Goal: Task Accomplishment & Management: Use online tool/utility

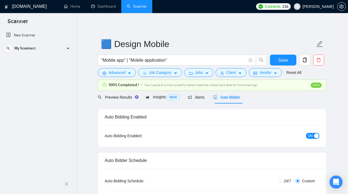
click at [134, 7] on link "Scanner" at bounding box center [137, 6] width 20 height 5
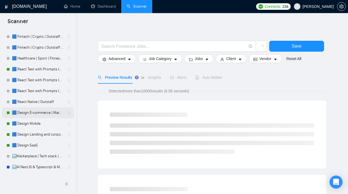
scroll to position [35, 0]
click at [32, 135] on link "🟦 Design Landing and corporate" at bounding box center [38, 134] width 52 height 11
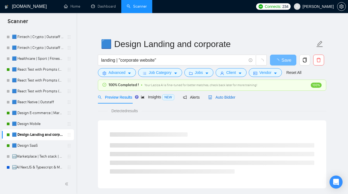
click at [219, 97] on span "Auto Bidder" at bounding box center [221, 97] width 27 height 4
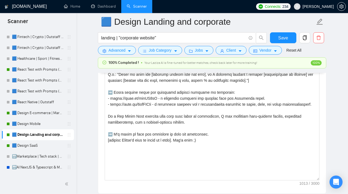
scroll to position [725, 0]
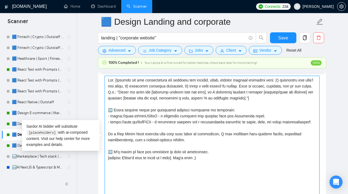
drag, startPoint x: 147, startPoint y: 130, endPoint x: 95, endPoint y: 120, distance: 52.8
click at [105, 120] on textarea "Cover letter template:" at bounding box center [212, 137] width 215 height 122
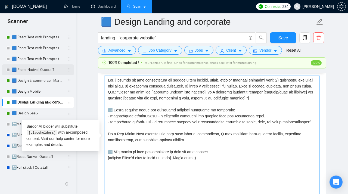
scroll to position [79, 0]
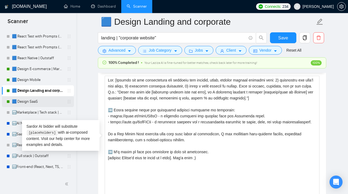
click at [25, 101] on link "🟦 Design SaaS" at bounding box center [38, 101] width 52 height 11
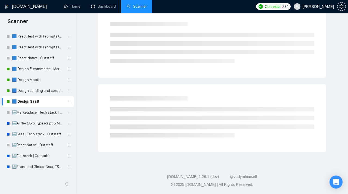
scroll to position [16, 0]
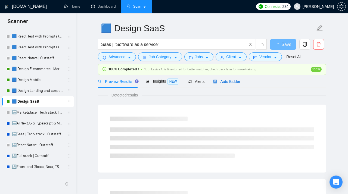
click at [228, 79] on div "Auto Bidder" at bounding box center [226, 82] width 27 height 6
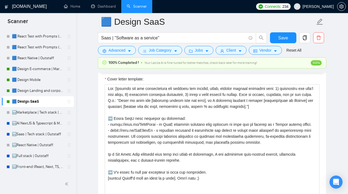
scroll to position [712, 0]
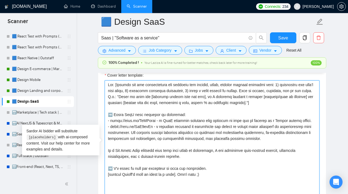
drag, startPoint x: 316, startPoint y: 123, endPoint x: 83, endPoint y: 125, distance: 232.8
click at [105, 125] on textarea "Cover letter template:" at bounding box center [212, 141] width 215 height 122
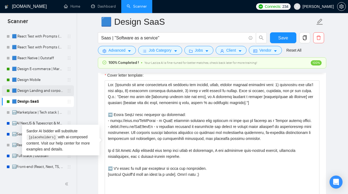
click at [38, 90] on link "🟦 Design Landing and corporate" at bounding box center [38, 90] width 52 height 11
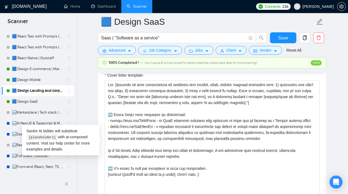
scroll to position [16, 0]
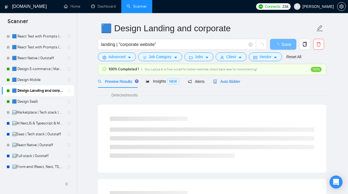
click at [228, 79] on div "Auto Bidder" at bounding box center [226, 82] width 27 height 6
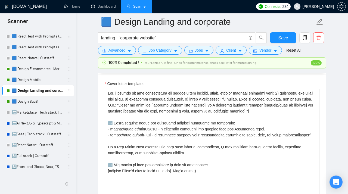
scroll to position [712, 0]
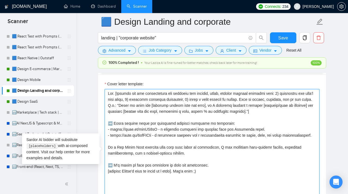
drag, startPoint x: 144, startPoint y: 143, endPoint x: 103, endPoint y: 126, distance: 44.5
click at [105, 126] on textarea "Cover letter template:" at bounding box center [212, 150] width 215 height 122
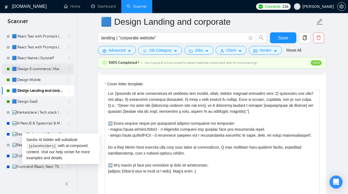
click at [26, 67] on link "🟦 Design E-commerce | Marketplace" at bounding box center [38, 69] width 52 height 11
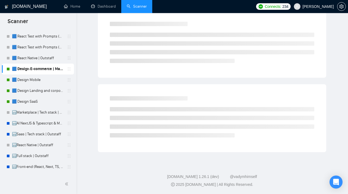
scroll to position [16, 0]
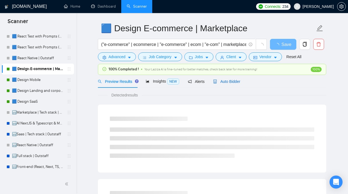
click at [224, 81] on span "Auto Bidder" at bounding box center [226, 81] width 27 height 4
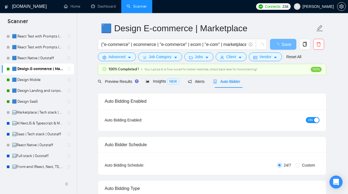
radio input "false"
radio input "true"
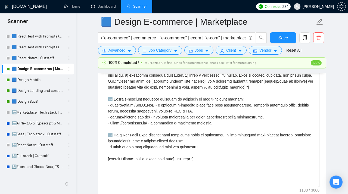
scroll to position [728, 0]
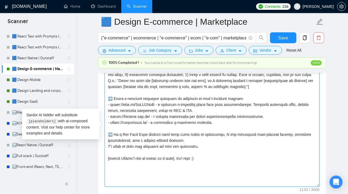
drag, startPoint x: 197, startPoint y: 114, endPoint x: 96, endPoint y: 109, distance: 101.3
click at [105, 109] on textarea "Cover letter template:" at bounding box center [212, 125] width 215 height 122
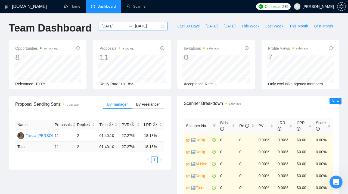
click at [160, 27] on div "2025-09-05 2025-09-05" at bounding box center [133, 26] width 70 height 9
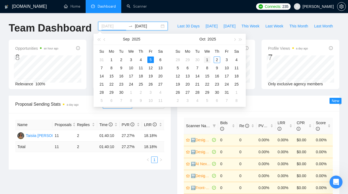
type input "[DATE]"
click at [207, 59] on div "1" at bounding box center [207, 60] width 7 height 7
type input "[DATE]"
click at [218, 60] on div "2" at bounding box center [217, 60] width 7 height 7
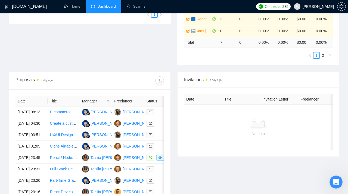
scroll to position [156, 0]
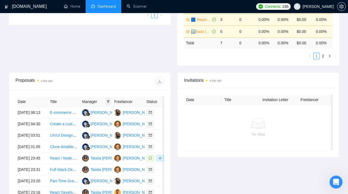
click at [110, 100] on span at bounding box center [107, 102] width 5 height 8
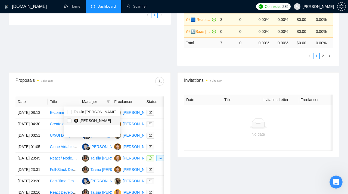
click at [85, 121] on span "Hendri Prabowo" at bounding box center [95, 121] width 31 height 4
checkbox input "true"
click at [91, 64] on div "Proposal Sending Stats a day ago By manager By Freelancer Name Proposals Replie…" at bounding box center [173, 5] width 337 height 133
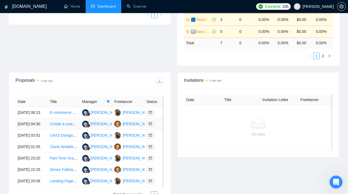
scroll to position [156, 0]
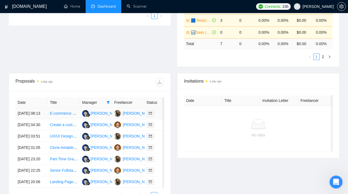
click at [55, 116] on link "E-commerce Website Designer & Merchandiser | Turn Our Site into a Sales Machine" at bounding box center [121, 113] width 142 height 4
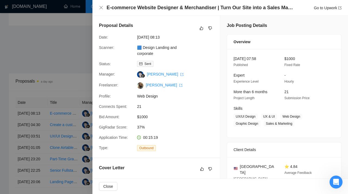
click at [57, 72] on div at bounding box center [174, 97] width 348 height 194
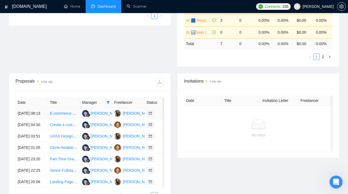
click at [54, 116] on link "E-commerce Website Designer & Merchandiser | Turn Our Site into a Sales Machine" at bounding box center [121, 113] width 142 height 4
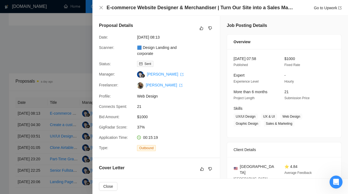
click at [69, 86] on div at bounding box center [174, 97] width 348 height 194
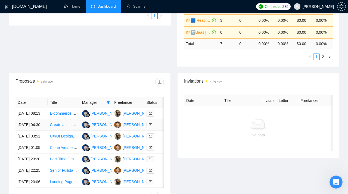
click at [58, 127] on link "Create a custom web app for messaging with clients" at bounding box center [94, 125] width 88 height 4
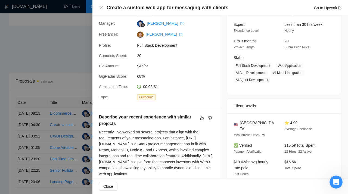
scroll to position [0, 0]
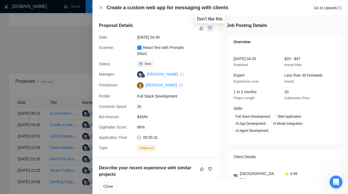
click at [210, 28] on icon "dislike" at bounding box center [210, 28] width 4 height 4
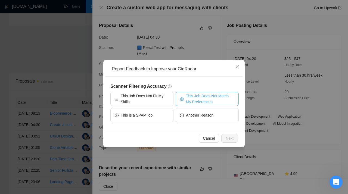
click at [207, 96] on span "This Job Does Not Match My Preferences" at bounding box center [210, 99] width 48 height 12
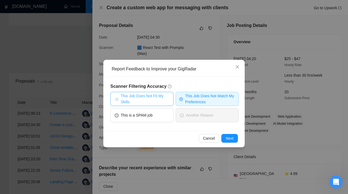
click at [150, 98] on span "This Job Does Not Fit My Skills" at bounding box center [145, 99] width 48 height 12
click at [232, 141] on span "Next" at bounding box center [230, 138] width 8 height 6
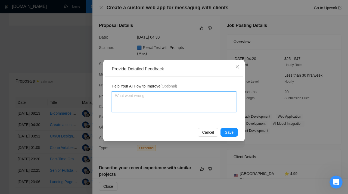
click at [142, 103] on textarea at bounding box center [174, 101] width 125 height 21
paste textarea "This scanner is assigned to a full-stack developer who does not work with Shopi…"
type textarea "This scanner is assigned to a full-stack developer who does not work with Shopi…"
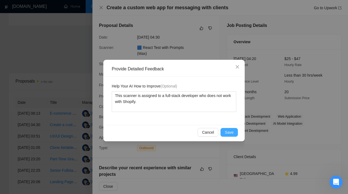
click at [226, 129] on button "Save" at bounding box center [229, 132] width 17 height 9
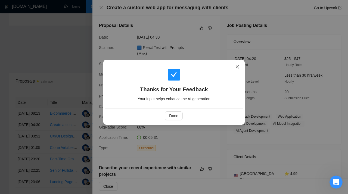
click at [237, 68] on icon "close" at bounding box center [237, 66] width 3 height 3
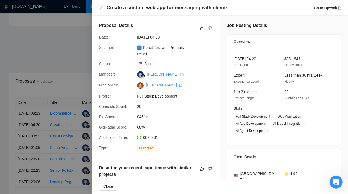
click at [60, 51] on div at bounding box center [174, 97] width 348 height 194
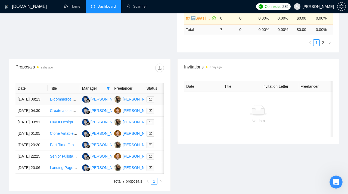
scroll to position [175, 0]
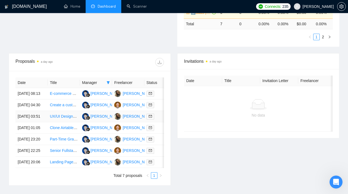
click at [63, 119] on link "UX/UI Designer for Legal SaaS product" at bounding box center [83, 116] width 66 height 4
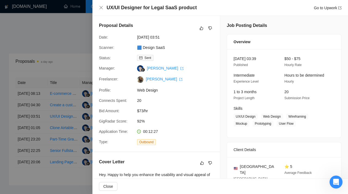
click at [70, 85] on div at bounding box center [174, 97] width 348 height 194
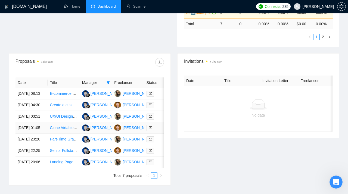
click at [64, 130] on link "Clone Airtable to External DB + PostgREST-Style REST API (Fixed Fee • [GEOGRAPH…" at bounding box center [148, 128] width 196 height 4
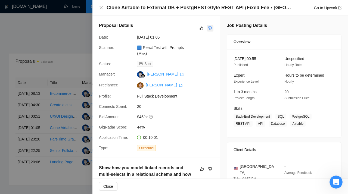
click at [213, 27] on button "button" at bounding box center [210, 28] width 7 height 7
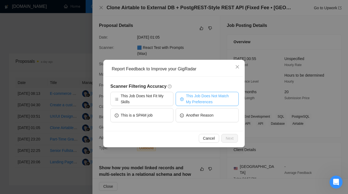
click at [191, 98] on span "This Job Does Not Match My Preferences" at bounding box center [210, 99] width 48 height 12
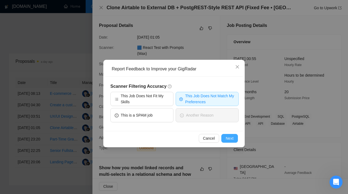
click at [229, 138] on span "Next" at bounding box center [230, 138] width 8 height 6
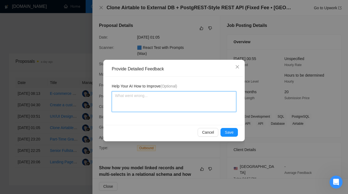
click at [153, 102] on textarea at bounding box center [174, 101] width 125 height 21
paste textarea "Don’t apply to jobs that require experience with Airtable or building backend-o…"
type textarea "Don’t apply to jobs that require experience with Airtable or building backend-o…"
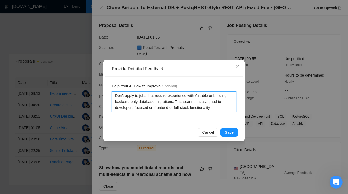
click at [134, 109] on textarea "Don’t apply to jobs that require experience with Airtable or building backend-o…" at bounding box center [174, 101] width 125 height 21
type textarea "Don’t apply to jobs that require experience with Airtable or building backend-o…"
click at [217, 107] on textarea "Don’t apply to jobs that require experience with Airtable or building backend-o…" at bounding box center [174, 101] width 125 height 21
type textarea "Don’t apply to jobs that require experience with Airtable or building backend-o…"
click at [169, 108] on textarea "Don’t apply to jobs that require experience with Airtable or building backend-o…" at bounding box center [174, 101] width 125 height 21
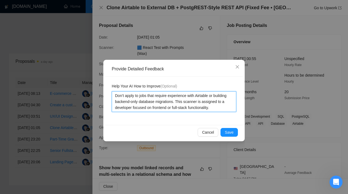
drag, startPoint x: 217, startPoint y: 108, endPoint x: 99, endPoint y: 77, distance: 122.1
click at [112, 91] on textarea "Don’t apply to jobs that require experience with Airtable or building backend-o…" at bounding box center [174, 101] width 125 height 21
type textarea "Don’t apply to jobs that require experience with Airtable or building backend-o…"
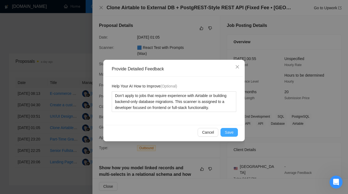
click at [232, 132] on span "Save" at bounding box center [229, 132] width 9 height 6
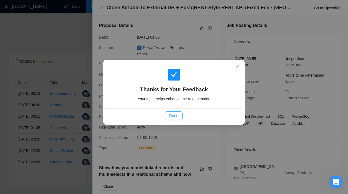
click at [173, 115] on span "Done" at bounding box center [173, 116] width 9 height 6
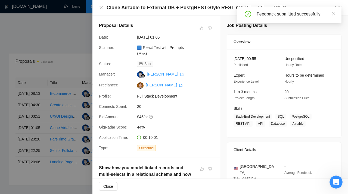
click at [53, 85] on div at bounding box center [174, 97] width 348 height 194
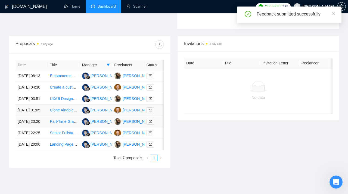
scroll to position [193, 0]
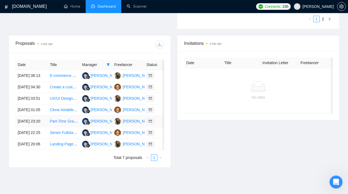
click at [57, 123] on link "Part-Time Graphic Designer for Lead Magnets, PDFs, and Landing Pages" at bounding box center [112, 121] width 125 height 4
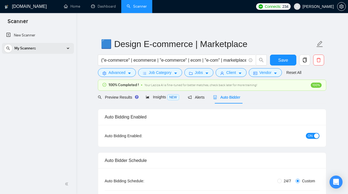
click at [50, 48] on div "My Scanners" at bounding box center [38, 48] width 68 height 11
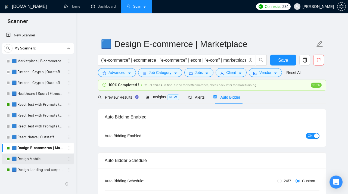
click at [28, 157] on link "🟦 Design Mobile" at bounding box center [38, 159] width 52 height 11
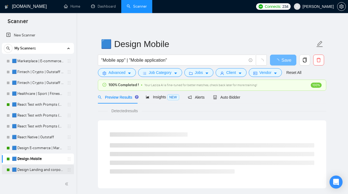
click at [33, 157] on link "🟦 Design Landing and corporate" at bounding box center [38, 170] width 52 height 11
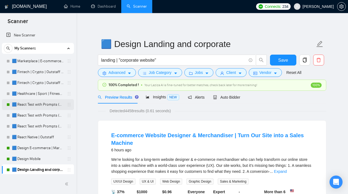
click at [26, 105] on link "🟦 React Test with Prompts (Max)" at bounding box center [38, 104] width 52 height 11
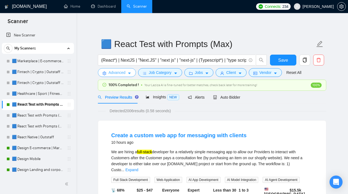
click at [123, 72] on span "Advanced" at bounding box center [116, 73] width 17 height 6
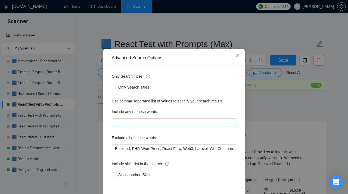
scroll to position [10, 0]
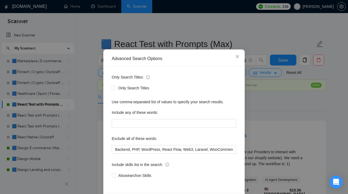
click at [94, 86] on div "Advanced Search Options Only Search Titles: Only Search Titles Use comma-separa…" at bounding box center [174, 97] width 348 height 194
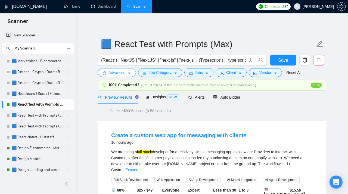
scroll to position [0, 0]
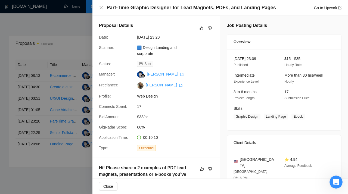
click at [50, 67] on div at bounding box center [174, 97] width 348 height 194
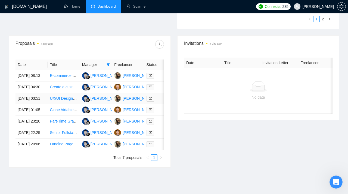
click at [63, 101] on link "UX/UI Designer for Legal SaaS product" at bounding box center [83, 98] width 66 height 4
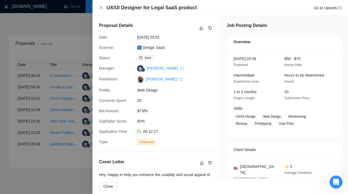
click at [60, 72] on div at bounding box center [174, 97] width 348 height 194
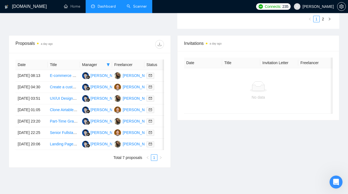
click at [138, 9] on link "Scanner" at bounding box center [137, 6] width 20 height 5
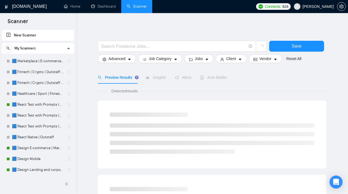
click at [35, 99] on link "🟦 React Test with Prompts (Max)" at bounding box center [38, 104] width 52 height 11
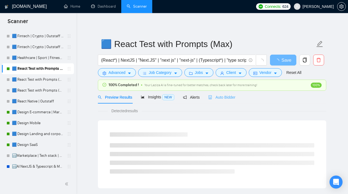
click at [231, 94] on div "Auto Bidder" at bounding box center [221, 97] width 27 height 13
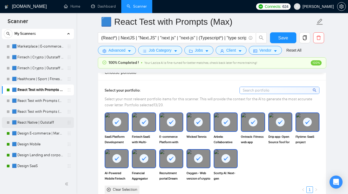
scroll to position [14, 0]
click at [33, 101] on link "🟦 React Test with Prompts (High)" at bounding box center [38, 101] width 52 height 11
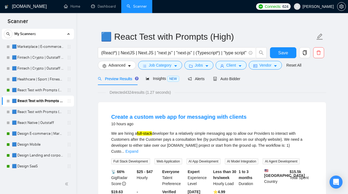
scroll to position [7, 0]
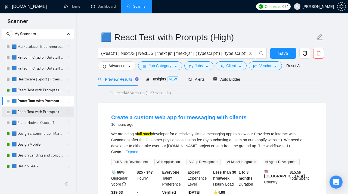
click at [38, 109] on link "🟦 React Test with Prompts (Mid Rates)" at bounding box center [38, 112] width 52 height 11
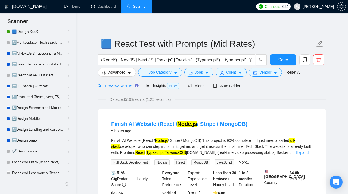
scroll to position [148, 0]
click at [37, 98] on link "🔛Front-end (React, Next, TS, UI libr) | Outstaff" at bounding box center [38, 97] width 52 height 11
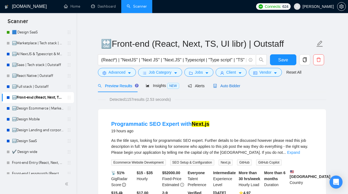
click at [232, 86] on span "Auto Bidder" at bounding box center [226, 86] width 27 height 4
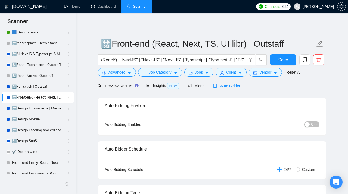
radio input "false"
radio input "true"
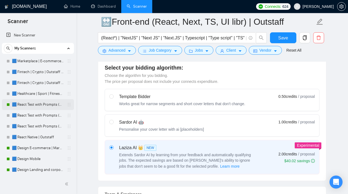
click at [32, 106] on link "🟦 React Test with Prompts (Max)" at bounding box center [38, 104] width 52 height 11
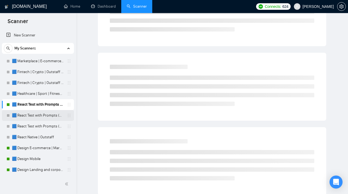
scroll to position [5, 0]
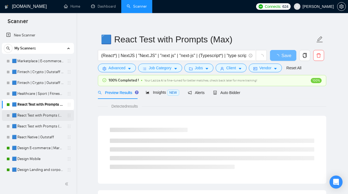
click at [35, 116] on link "🟦 React Test with Prompts (High)" at bounding box center [38, 115] width 52 height 11
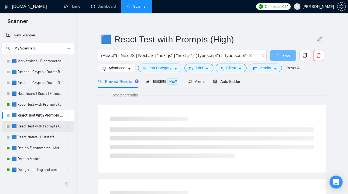
click at [36, 125] on link "🟦 React Test with Prompts (Mid Rates)" at bounding box center [38, 126] width 52 height 11
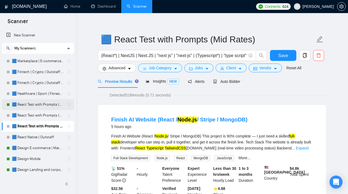
click at [30, 105] on link "🟦 React Test with Prompts (Max)" at bounding box center [38, 104] width 52 height 11
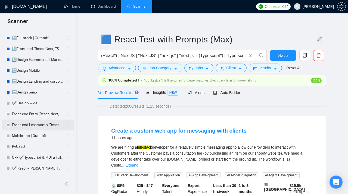
scroll to position [189, 0]
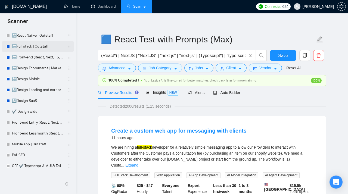
click at [30, 48] on link "🔛Full stack | Outstaff" at bounding box center [38, 46] width 52 height 11
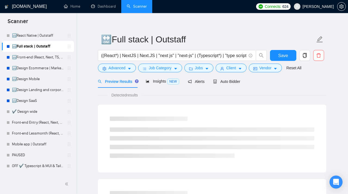
scroll to position [0, 0]
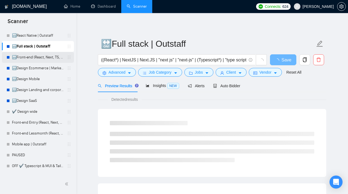
click at [36, 56] on link "🔛Front-end (React, Next, TS, UI libr) | Outstaff" at bounding box center [38, 57] width 52 height 11
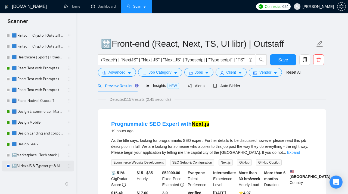
scroll to position [36, 0]
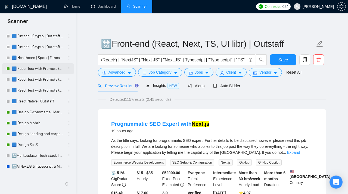
click at [33, 69] on link "🟦 React Test with Prompts (Max)" at bounding box center [38, 68] width 52 height 11
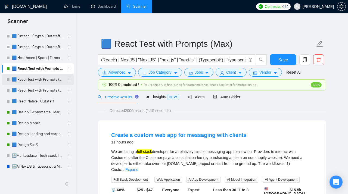
click at [30, 80] on link "🟦 React Test with Prompts (High)" at bounding box center [38, 79] width 52 height 11
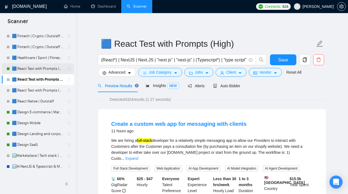
click at [38, 68] on link "🟦 React Test with Prompts (Max)" at bounding box center [38, 68] width 52 height 11
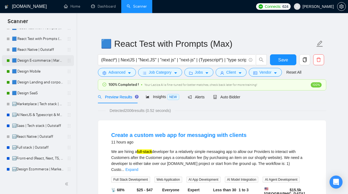
scroll to position [112, 0]
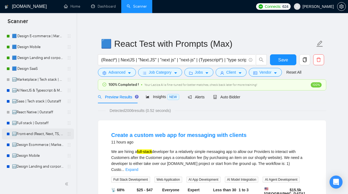
click at [29, 135] on link "🔛Front-end (React, Next, TS, UI libr) | Outstaff" at bounding box center [38, 134] width 52 height 11
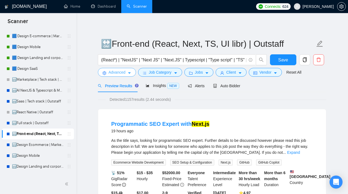
click at [121, 75] on span "Advanced" at bounding box center [116, 72] width 17 height 6
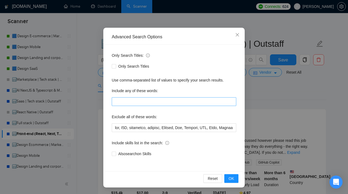
scroll to position [32, 0]
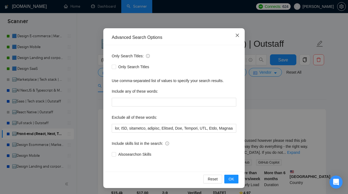
click at [237, 33] on icon "close" at bounding box center [237, 35] width 4 height 4
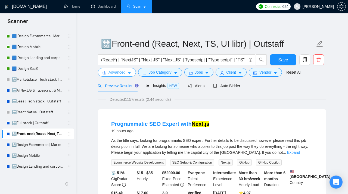
scroll to position [0, 0]
click at [163, 75] on span "Job Category" at bounding box center [160, 72] width 23 height 6
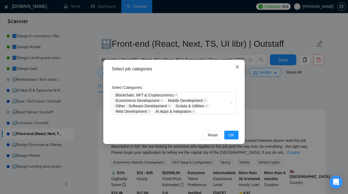
click at [234, 65] on span "Close" at bounding box center [237, 67] width 15 height 15
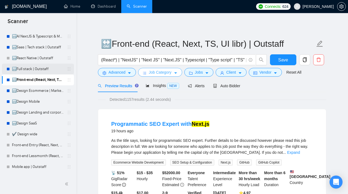
scroll to position [165, 0]
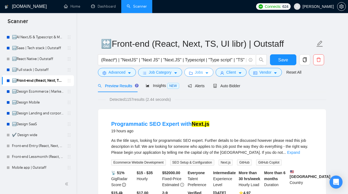
click at [203, 73] on span "Jobs" at bounding box center [199, 72] width 8 height 6
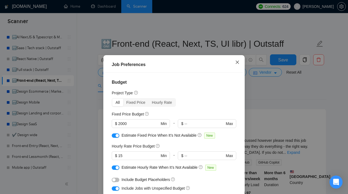
click at [235, 63] on span "Close" at bounding box center [237, 62] width 15 height 15
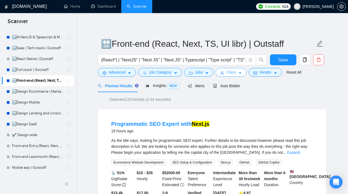
click at [232, 75] on span "Client" at bounding box center [231, 72] width 10 height 6
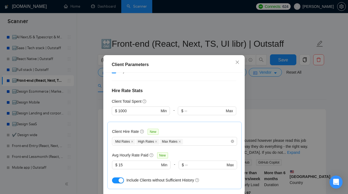
scroll to position [285, 0]
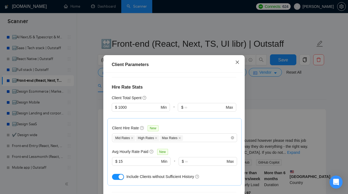
click at [238, 62] on icon "close" at bounding box center [237, 61] width 3 height 3
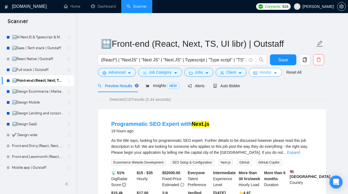
click at [271, 74] on span "Vendor" at bounding box center [265, 72] width 12 height 6
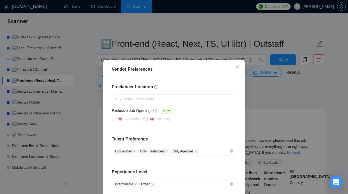
scroll to position [58, 0]
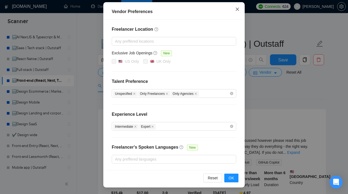
click at [236, 8] on icon "close" at bounding box center [237, 9] width 4 height 4
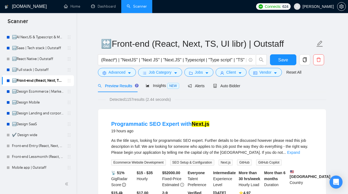
scroll to position [0, 0]
click at [117, 74] on span "Advanced" at bounding box center [116, 72] width 17 height 6
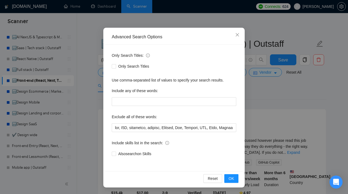
scroll to position [32, 0]
click at [236, 35] on icon "close" at bounding box center [237, 35] width 4 height 4
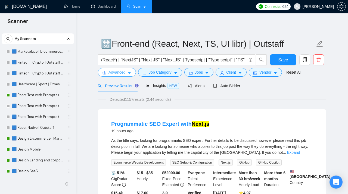
scroll to position [11, 0]
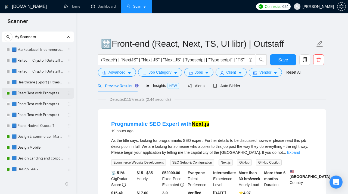
click at [49, 94] on link "🟦 React Test with Prompts (Max)" at bounding box center [38, 93] width 52 height 11
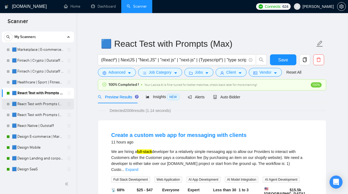
click at [52, 105] on link "🟦 React Test with Prompts (High)" at bounding box center [38, 104] width 52 height 11
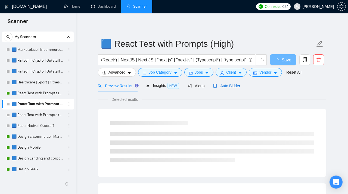
click at [229, 86] on span "Auto Bidder" at bounding box center [226, 86] width 27 height 4
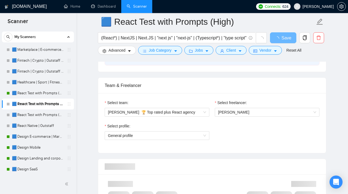
scroll to position [256, 0]
click at [40, 91] on link "🟦 React Test with Prompts (Max)" at bounding box center [38, 93] width 52 height 11
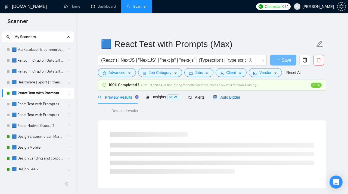
click at [229, 97] on span "Auto Bidder" at bounding box center [226, 97] width 27 height 4
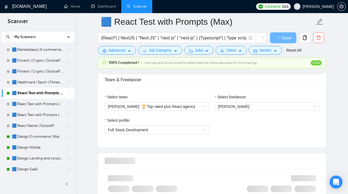
scroll to position [342, 0]
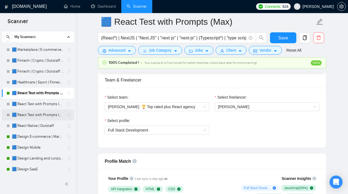
click at [35, 115] on link "🟦 React Test with Prompts (Mid Rates)" at bounding box center [38, 115] width 52 height 11
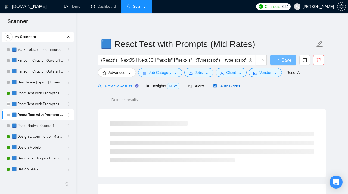
click at [223, 85] on span "Auto Bidder" at bounding box center [226, 86] width 27 height 4
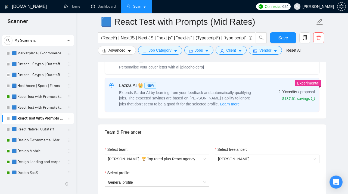
scroll to position [209, 0]
